Goal: Task Accomplishment & Management: Manage account settings

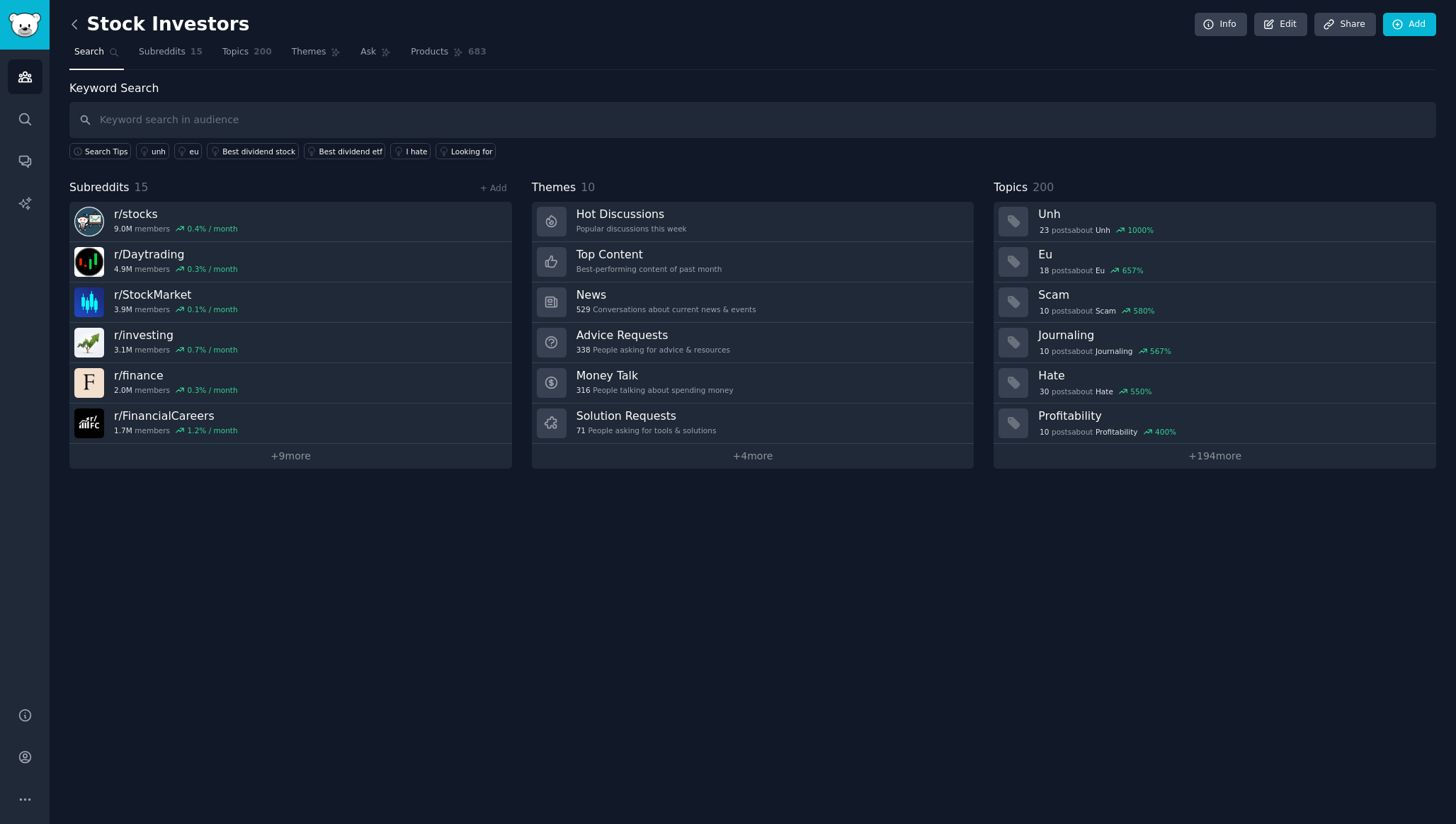
click at [70, 26] on icon at bounding box center [74, 24] width 15 height 15
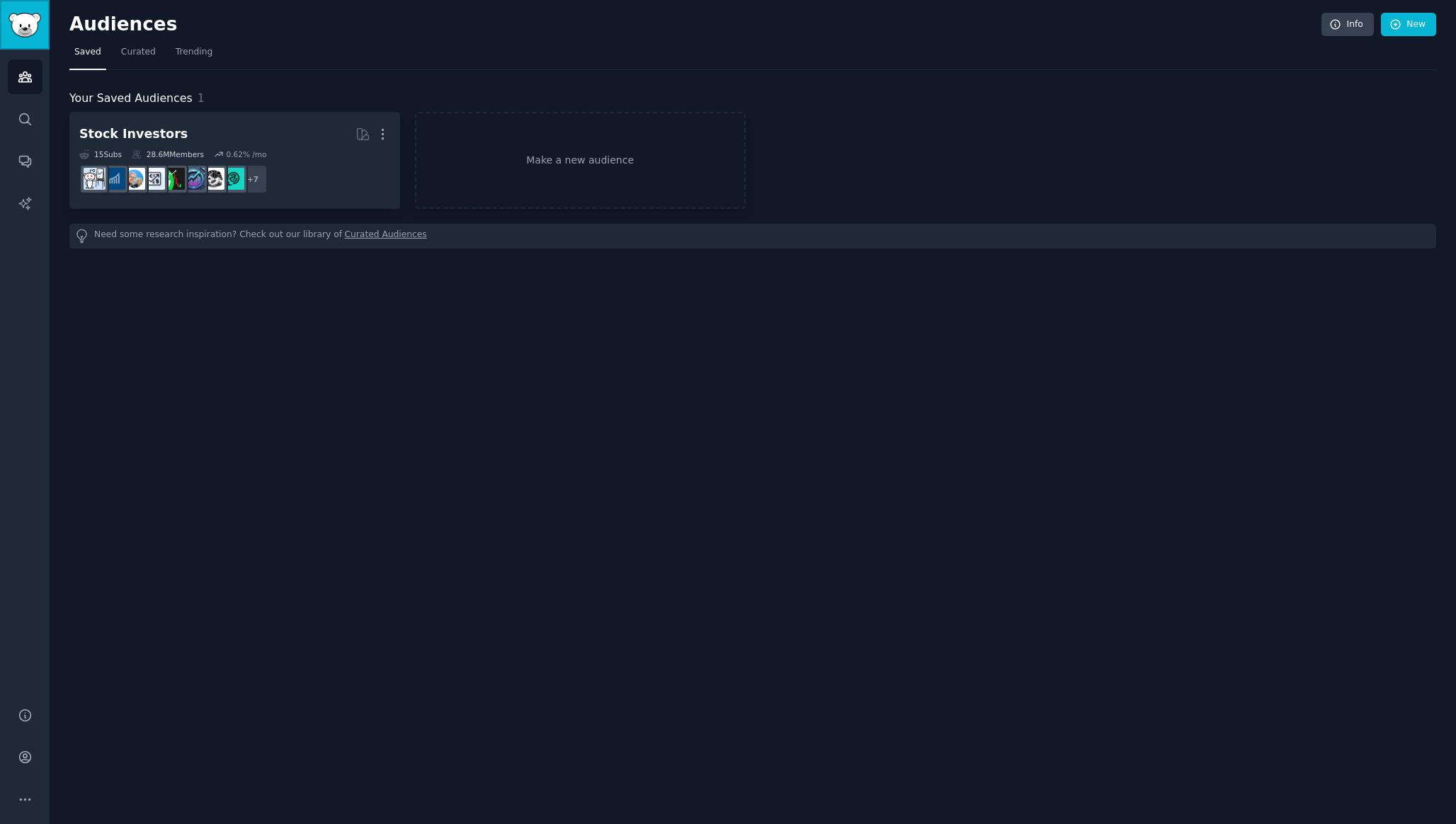
click at [22, 16] on img "Sidebar" at bounding box center [25, 25] width 33 height 25
click at [25, 114] on icon "Sidebar" at bounding box center [25, 119] width 15 height 15
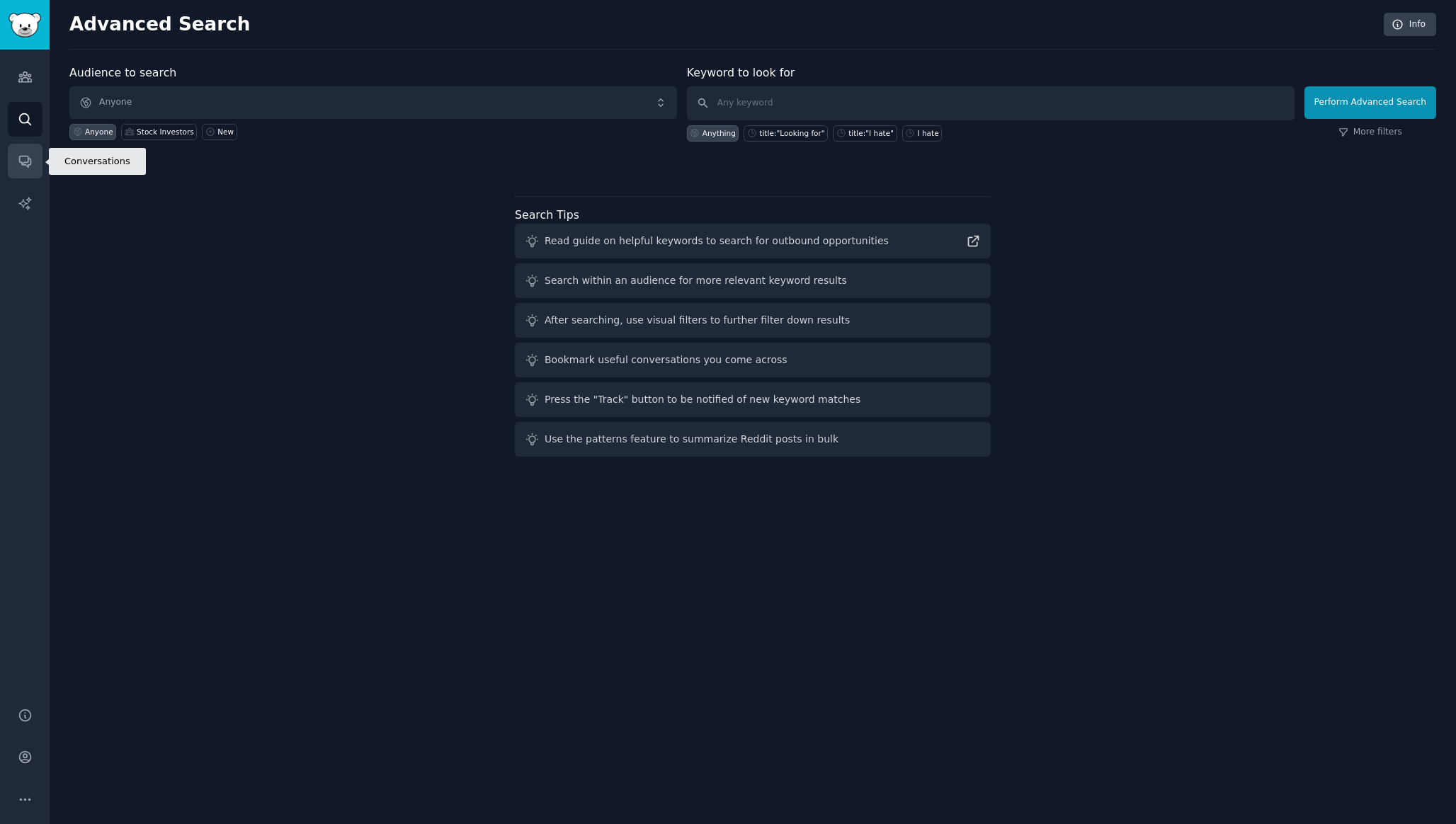
click at [24, 159] on icon "Sidebar" at bounding box center [25, 161] width 15 height 15
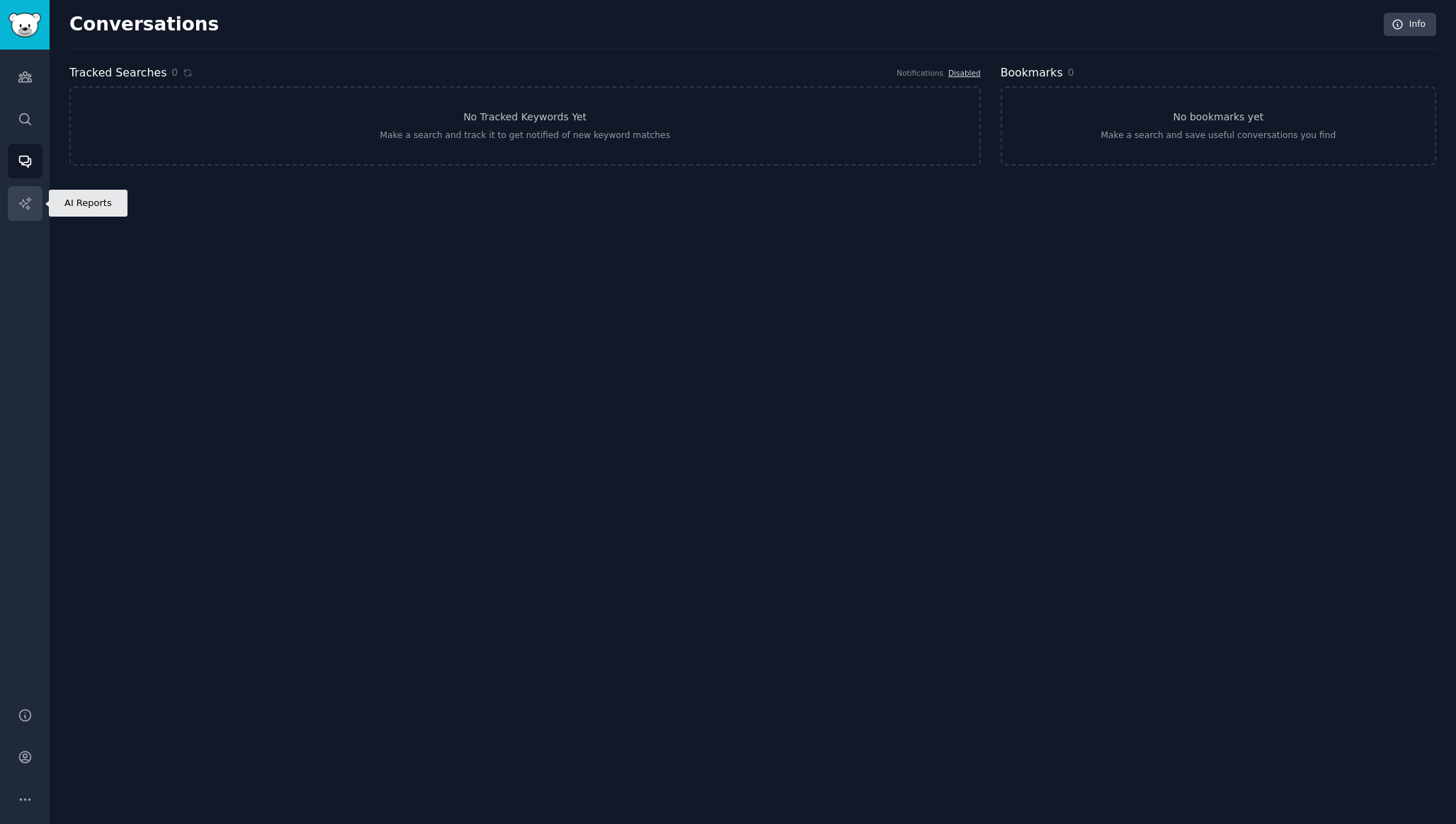
click at [21, 210] on link "AI Reports" at bounding box center [25, 204] width 35 height 35
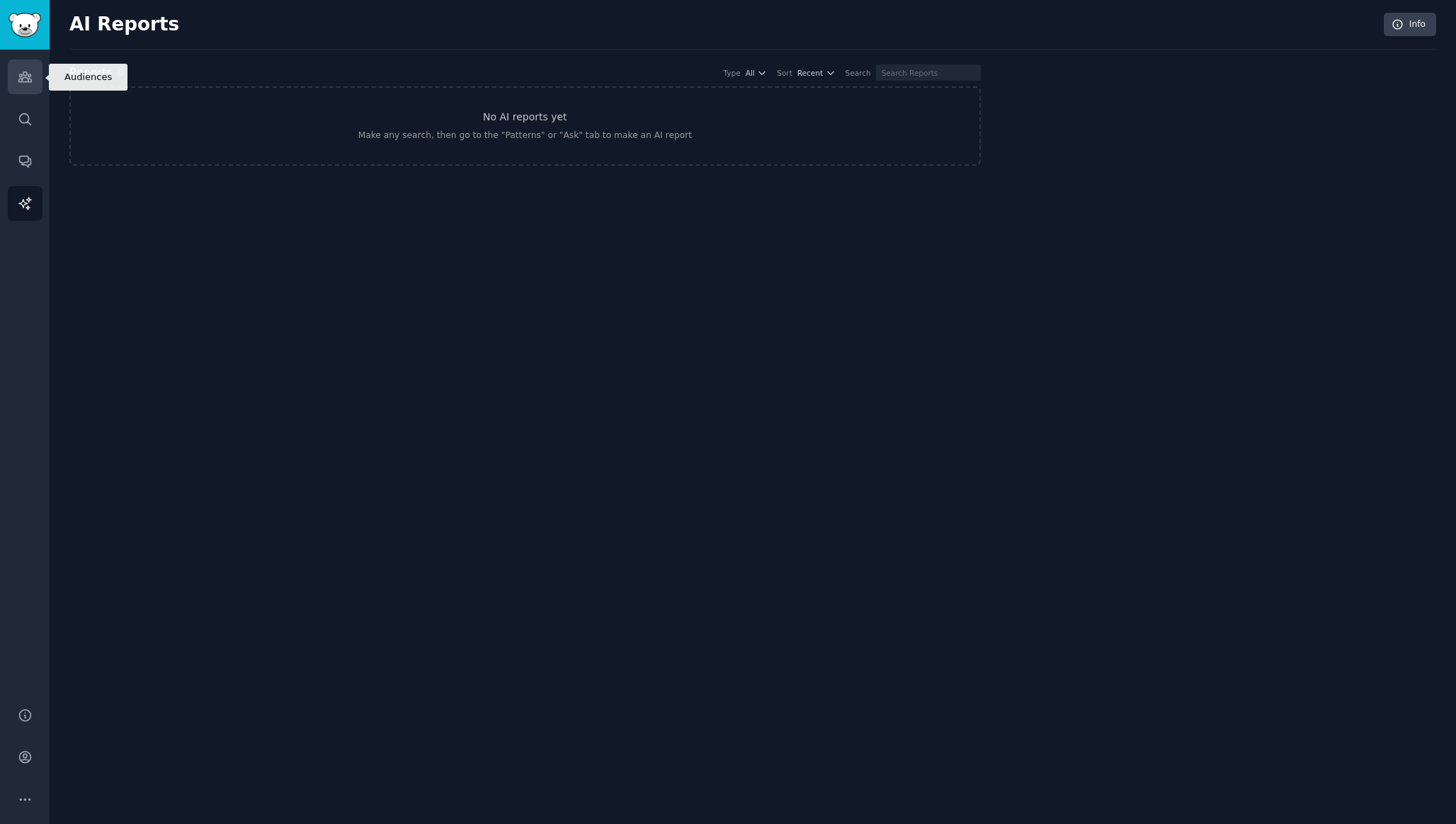
click at [22, 83] on icon "Sidebar" at bounding box center [25, 76] width 15 height 15
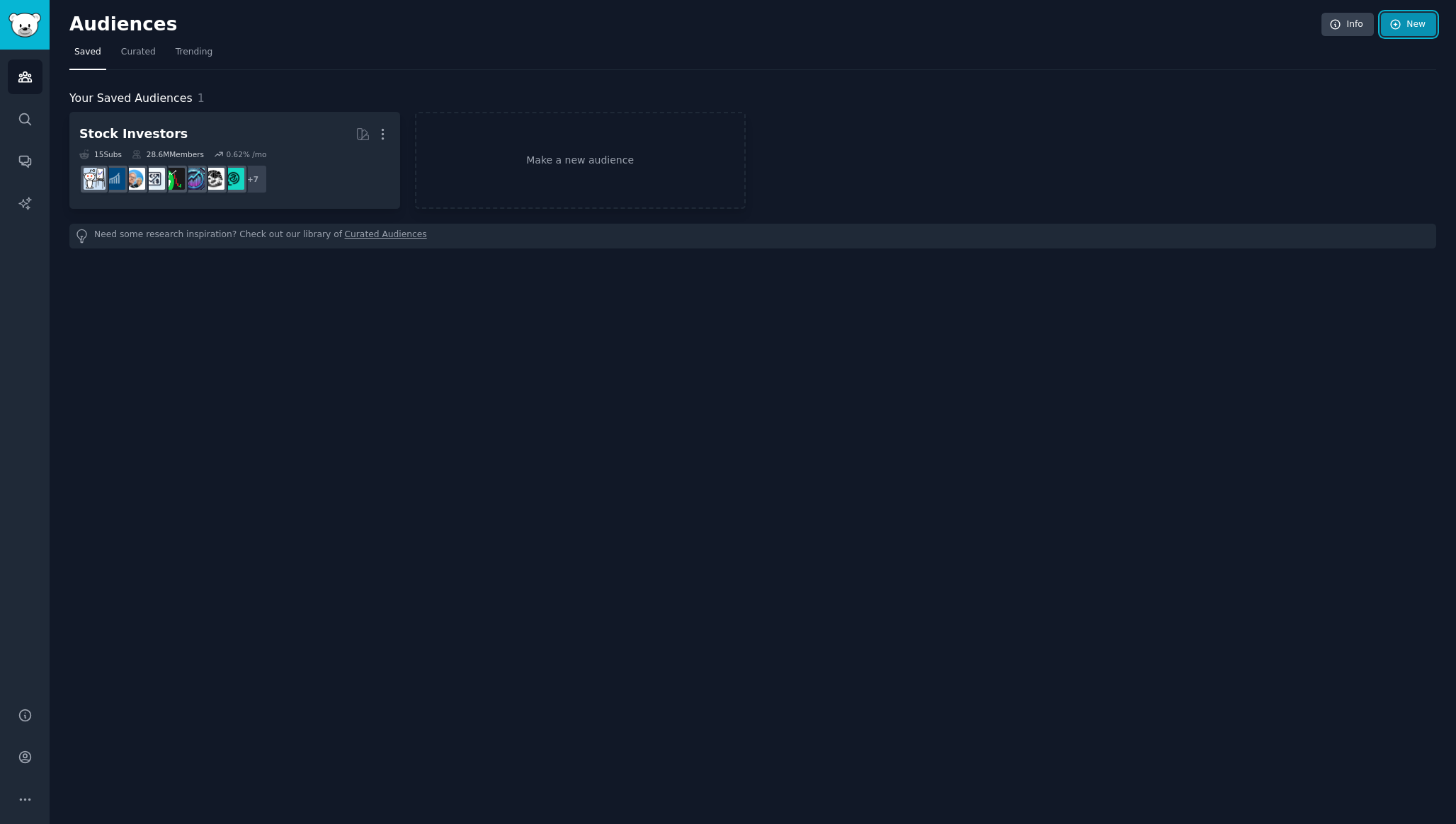
click at [1404, 26] on link "New" at bounding box center [1409, 25] width 56 height 24
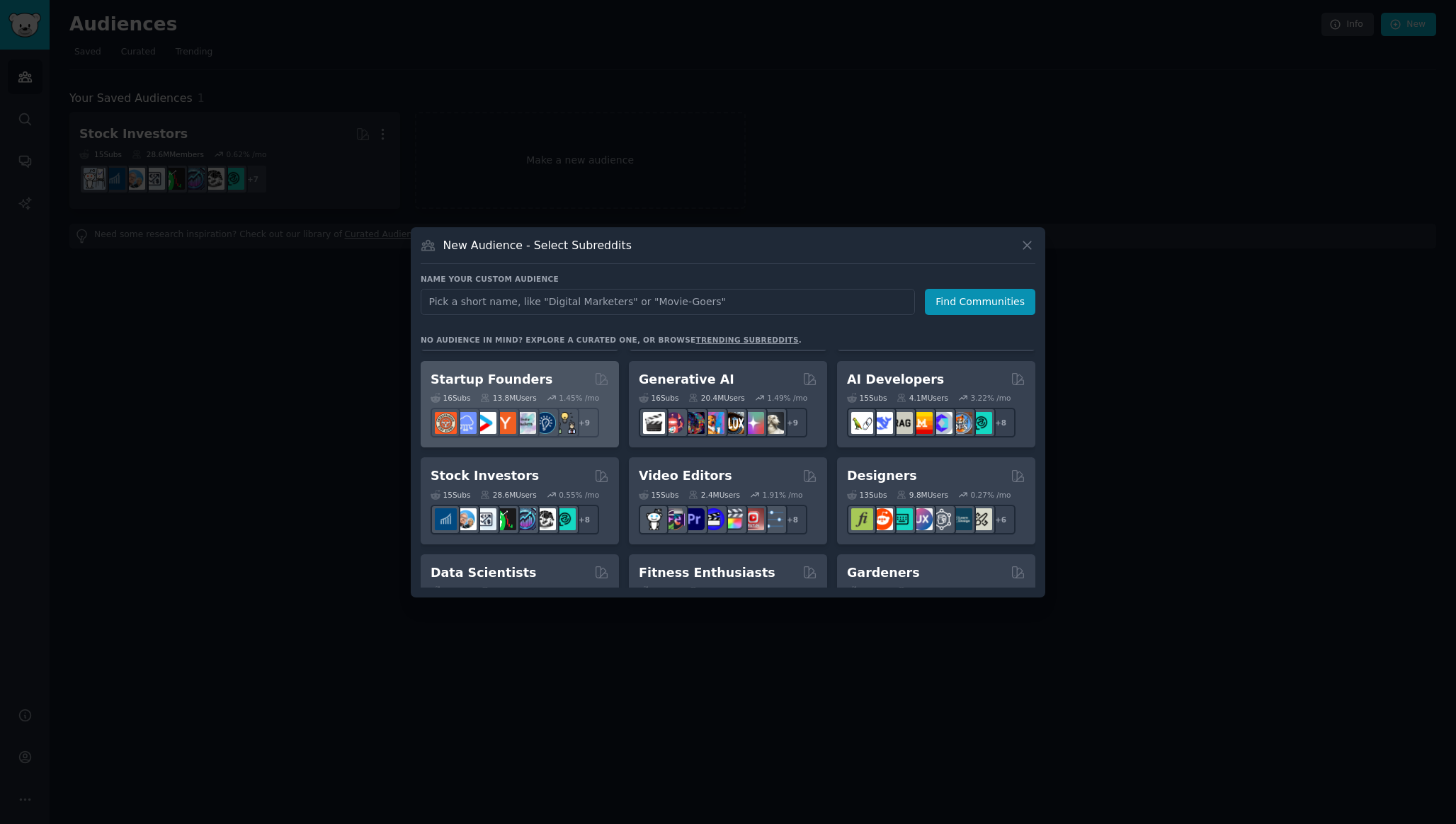
scroll to position [199, 0]
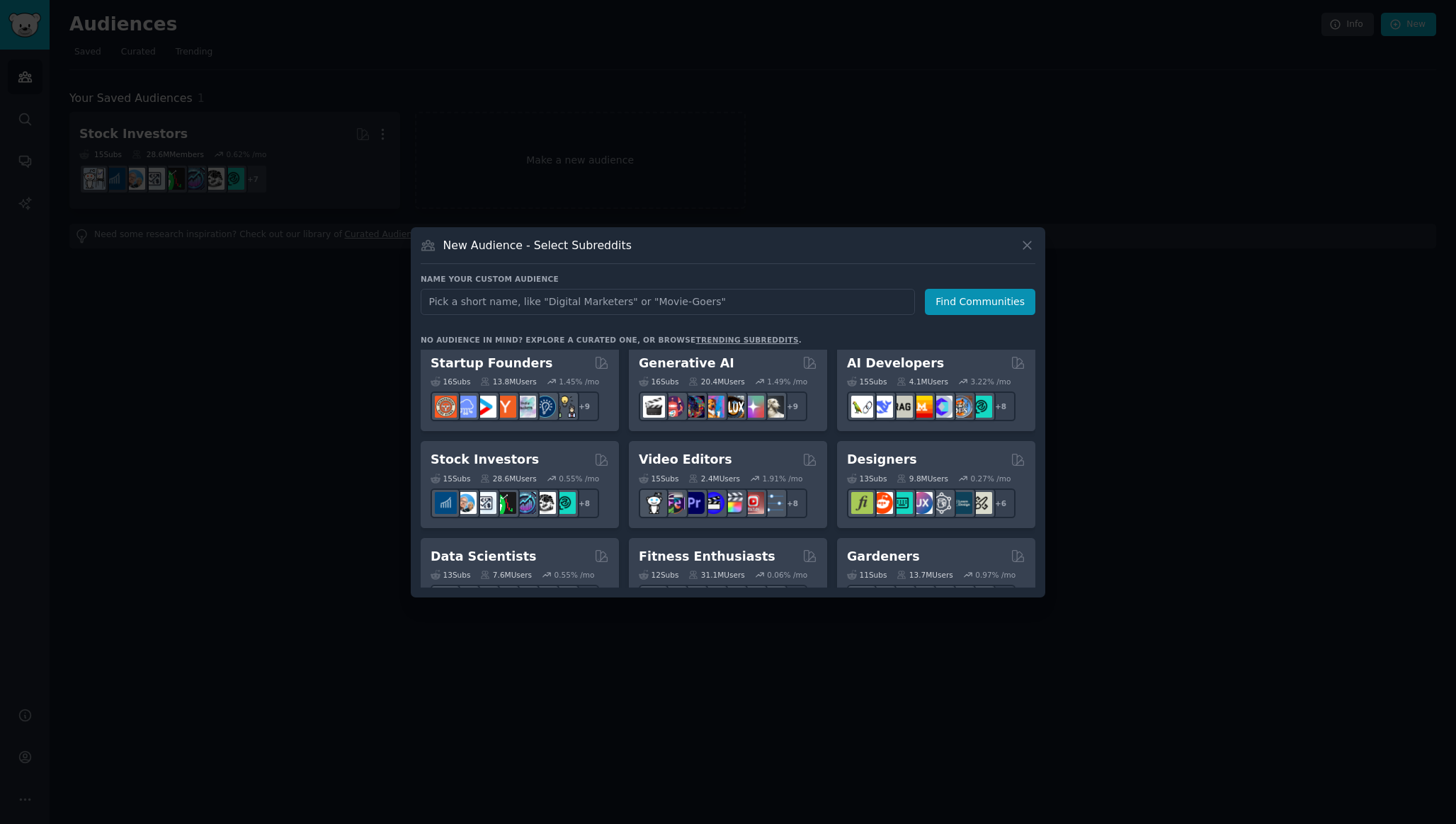
click at [562, 131] on div at bounding box center [728, 412] width 1456 height 824
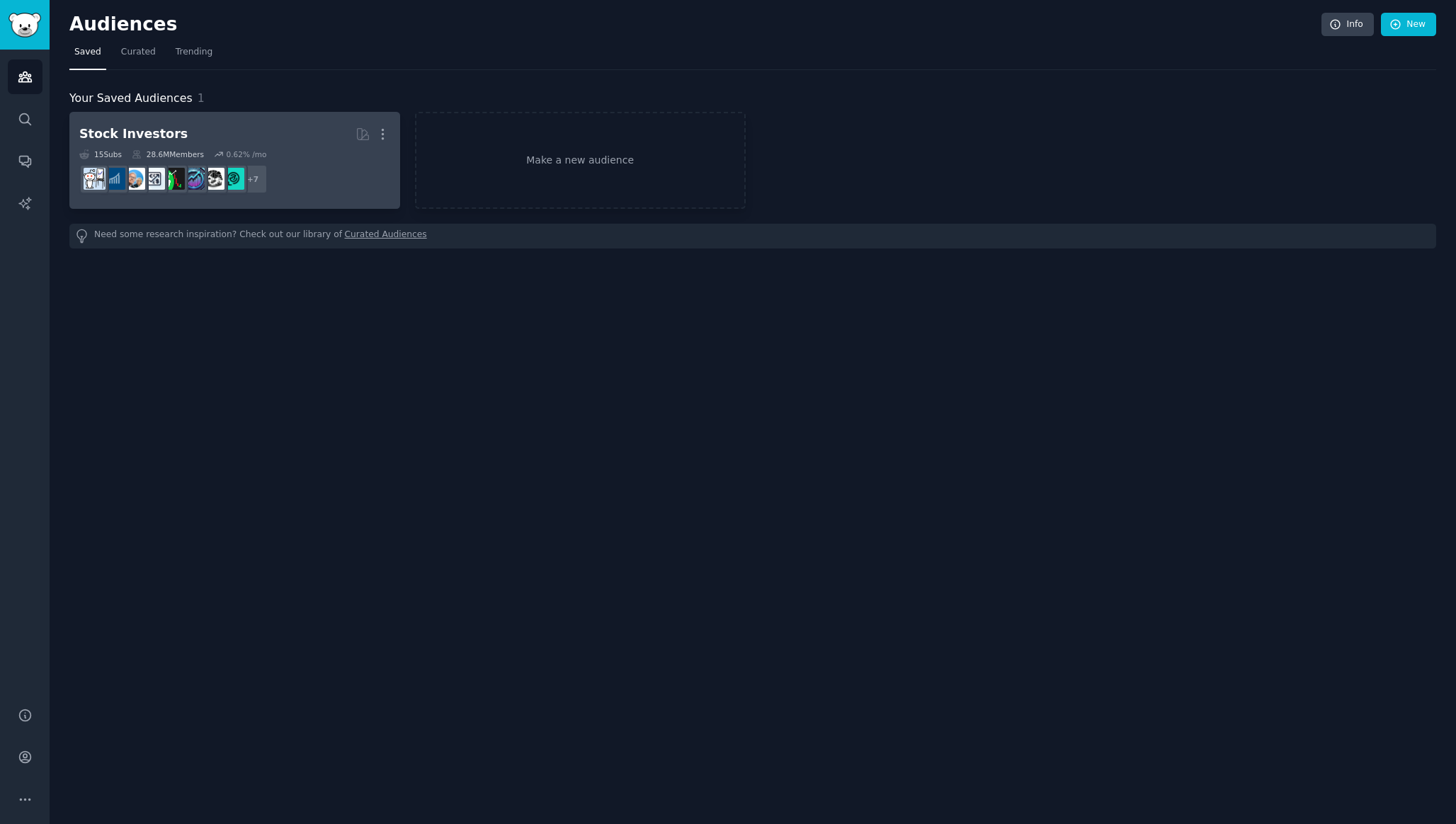
click at [281, 159] on dd "+ 7" at bounding box center [234, 179] width 311 height 40
